Goal: Task Accomplishment & Management: Complete application form

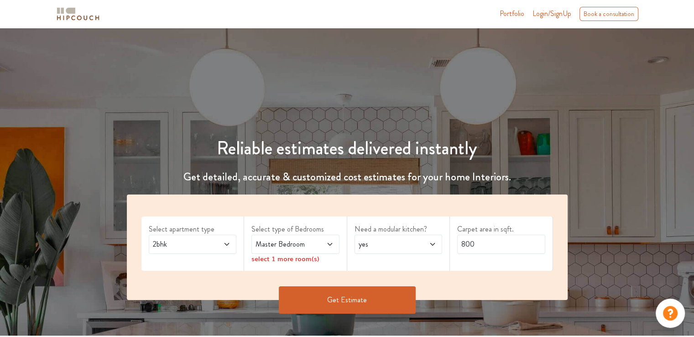
click at [214, 246] on span at bounding box center [220, 244] width 20 height 11
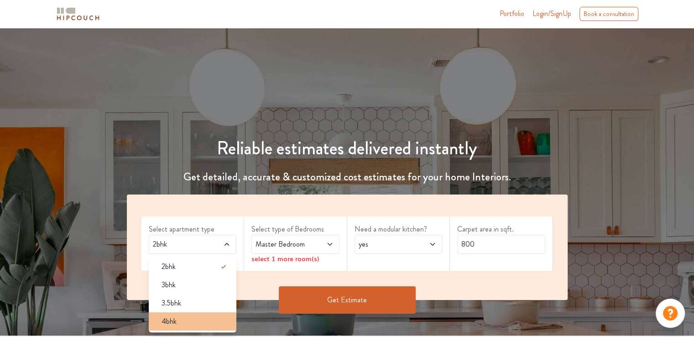
click at [201, 323] on div "4bhk" at bounding box center [195, 321] width 83 height 11
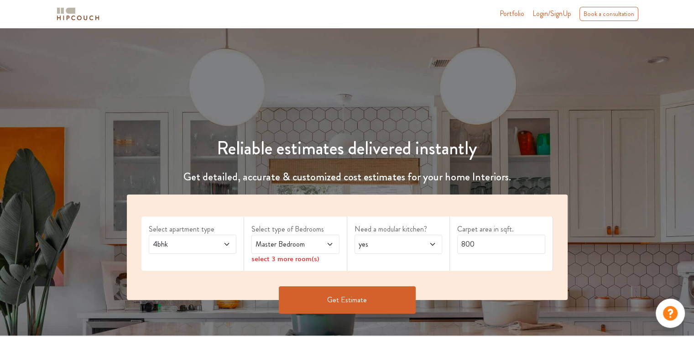
click at [293, 237] on div "Master Bedroom" at bounding box center [296, 244] width 88 height 19
click at [393, 223] on div "Need a modular kitchen? yes" at bounding box center [398, 243] width 103 height 54
click at [303, 249] on span "Master Bedroom" at bounding box center [284, 244] width 60 height 11
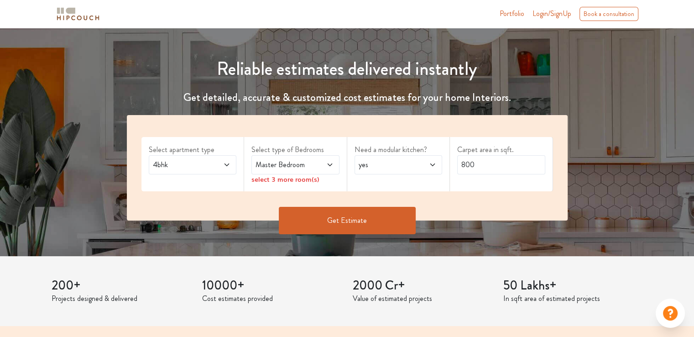
scroll to position [81, 0]
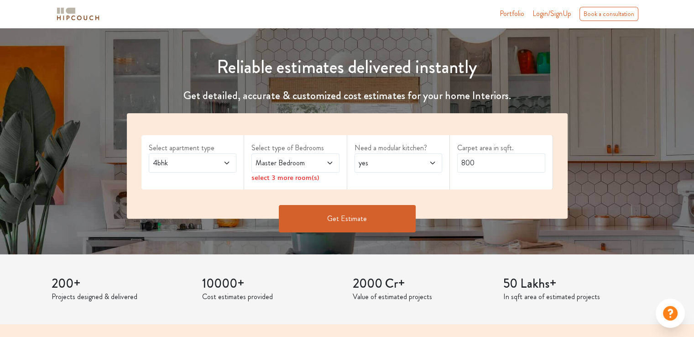
click at [318, 164] on span at bounding box center [324, 163] width 20 height 11
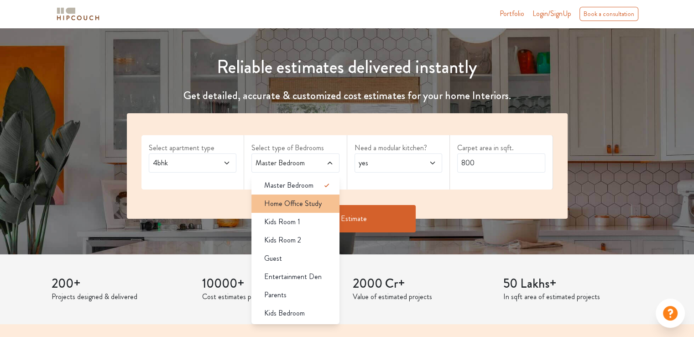
click at [304, 202] on span "Home Office Study" at bounding box center [293, 203] width 58 height 11
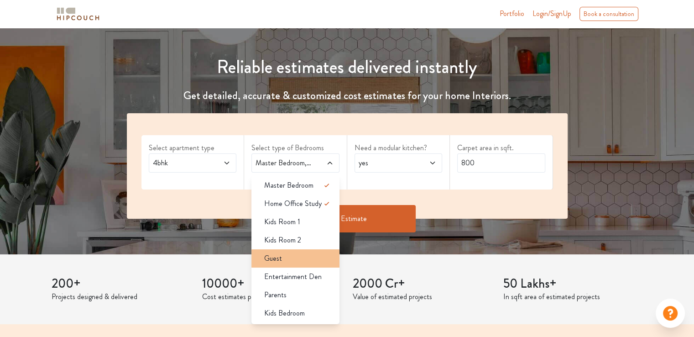
click at [296, 258] on div "Guest" at bounding box center [298, 258] width 83 height 11
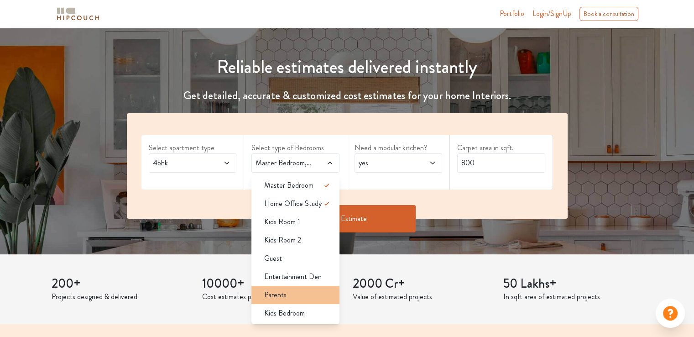
click at [289, 297] on div "Parents" at bounding box center [298, 294] width 83 height 11
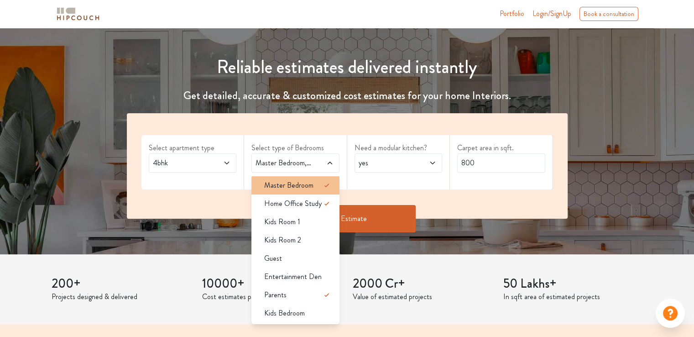
click at [302, 182] on span "Master Bedroom" at bounding box center [288, 185] width 49 height 11
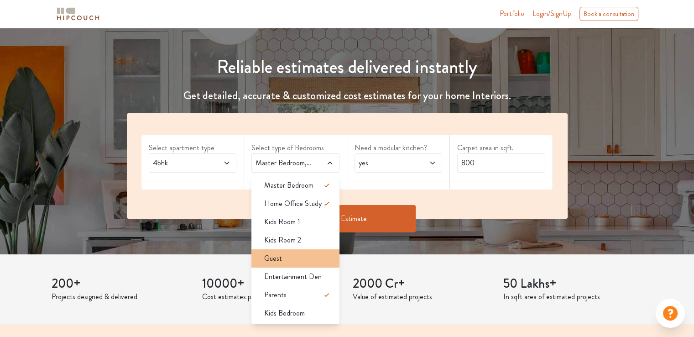
click at [313, 258] on div "Guest" at bounding box center [298, 258] width 83 height 11
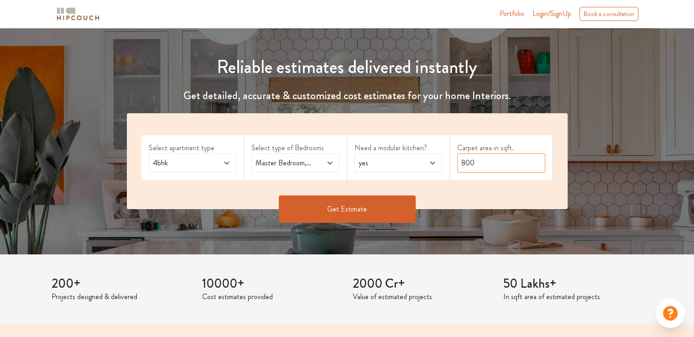
click at [500, 159] on input "800" at bounding box center [502, 162] width 88 height 19
type input "8"
type input "2"
type input "1900"
click at [297, 210] on button "Get Estimate" at bounding box center [347, 208] width 137 height 27
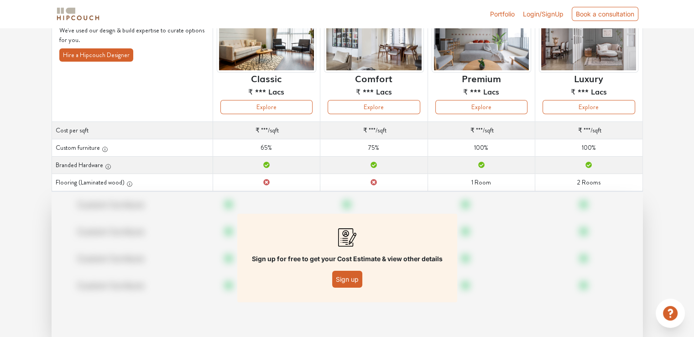
scroll to position [90, 0]
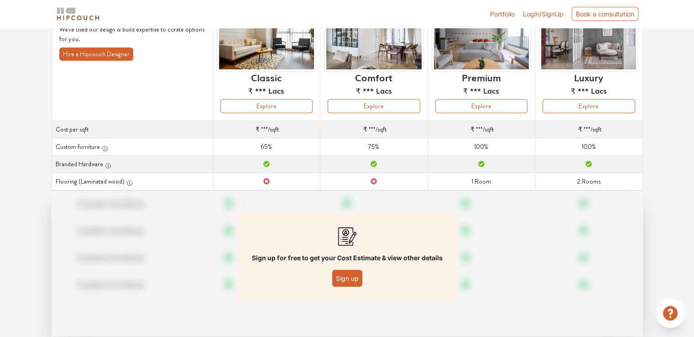
click at [350, 275] on button "Sign up" at bounding box center [347, 278] width 30 height 17
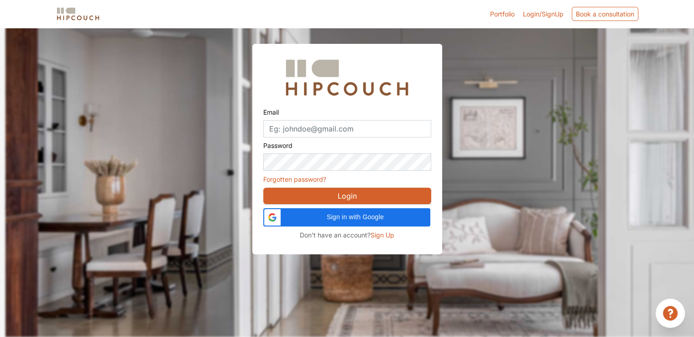
scroll to position [27, 0]
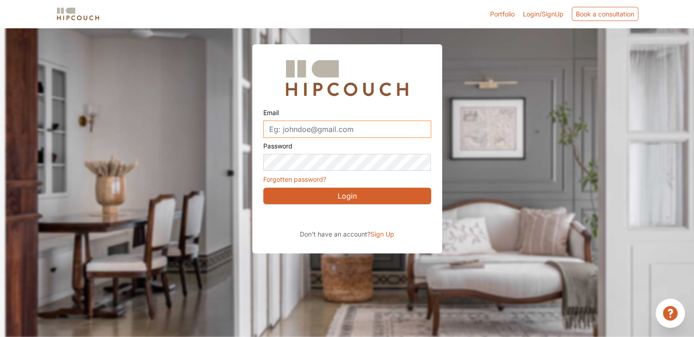
click at [337, 132] on input "Email" at bounding box center [347, 129] width 168 height 17
type input "[PERSON_NAME][EMAIL_ADDRESS][DOMAIN_NAME]"
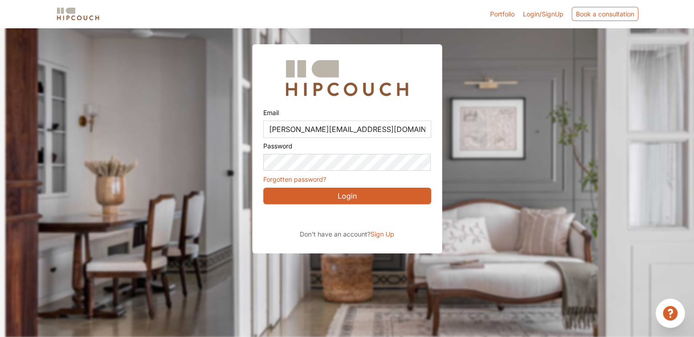
click at [380, 231] on span "Sign Up" at bounding box center [383, 234] width 24 height 8
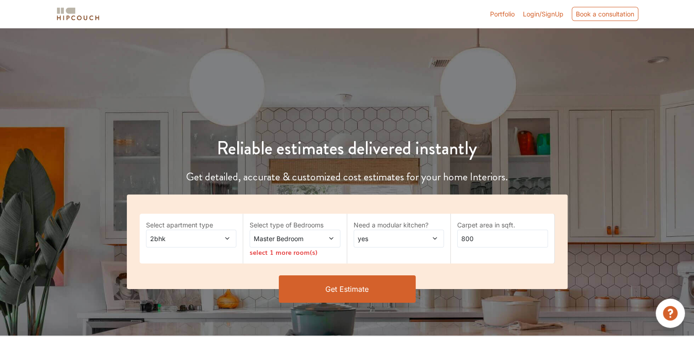
scroll to position [81, 0]
